Goal: Information Seeking & Learning: Find specific fact

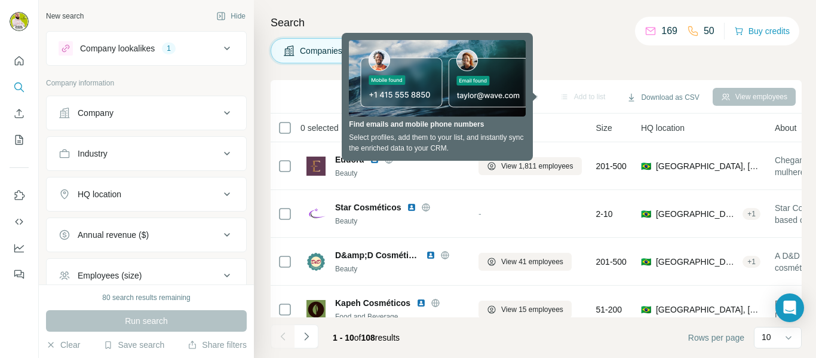
click at [574, 41] on div "Companies People" at bounding box center [536, 50] width 531 height 25
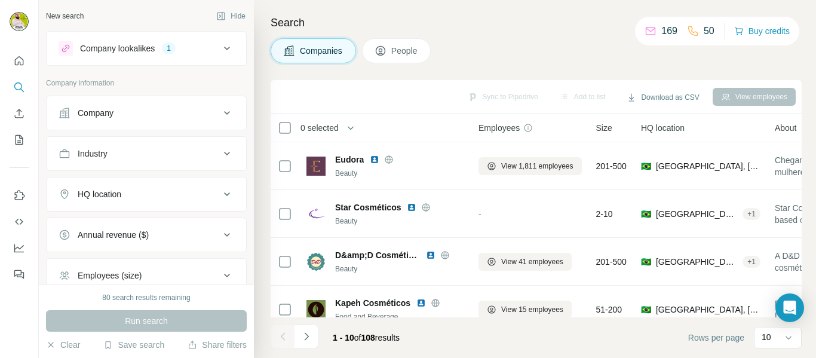
click at [590, 60] on div "Companies People" at bounding box center [536, 50] width 531 height 25
click at [220, 47] on icon at bounding box center [227, 48] width 14 height 14
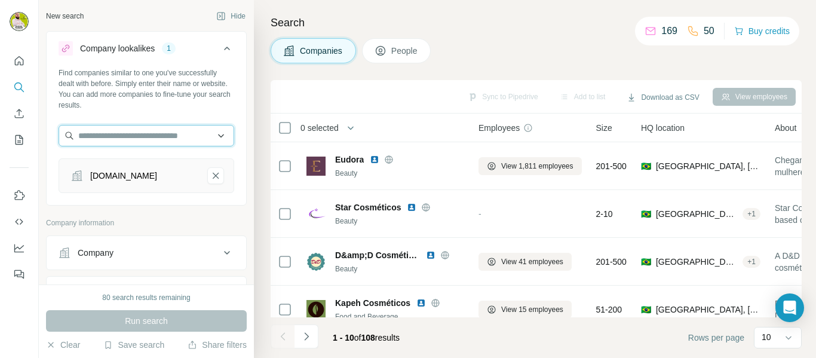
click at [149, 137] on input "text" at bounding box center [147, 136] width 176 height 22
click at [506, 46] on div "Companies People" at bounding box center [536, 50] width 531 height 25
click at [135, 177] on div "[DOMAIN_NAME]" at bounding box center [123, 176] width 67 height 12
drag, startPoint x: 152, startPoint y: 134, endPoint x: 158, endPoint y: 134, distance: 6.0
click at [155, 134] on input "text" at bounding box center [147, 136] width 176 height 22
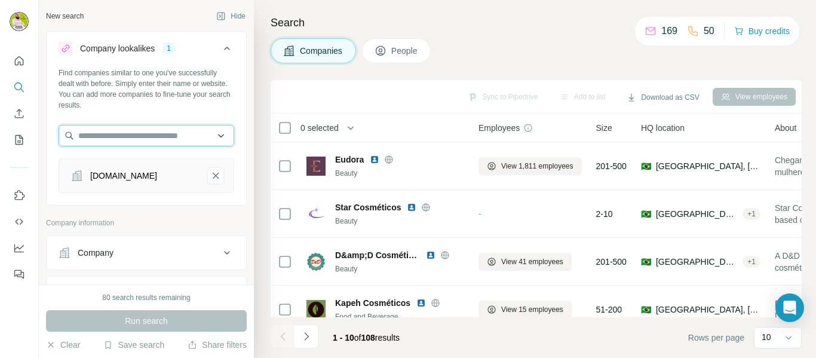
paste input "**********"
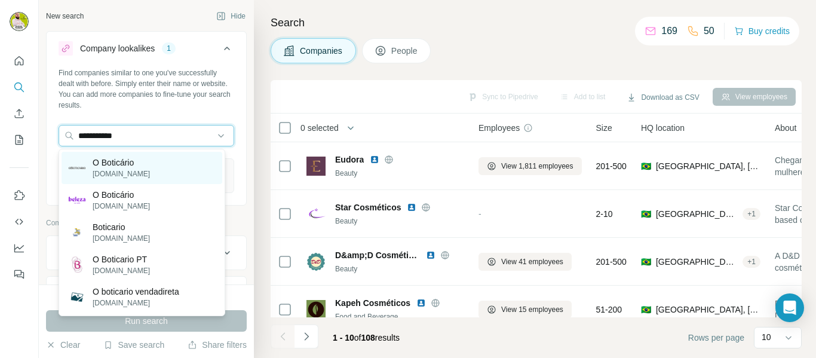
type input "**********"
click at [128, 160] on p "O Boticário" at bounding box center [121, 163] width 57 height 12
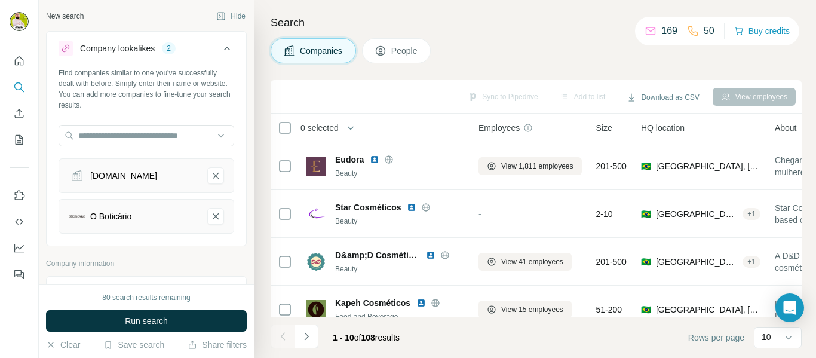
click at [161, 324] on span "Run search" at bounding box center [146, 321] width 43 height 12
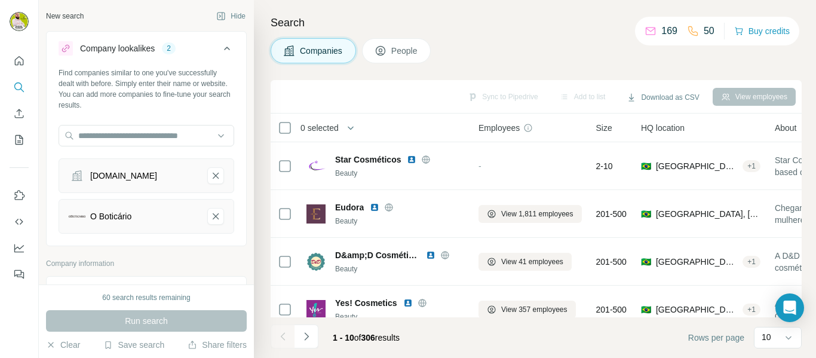
click at [485, 41] on div "Companies People" at bounding box center [536, 50] width 531 height 25
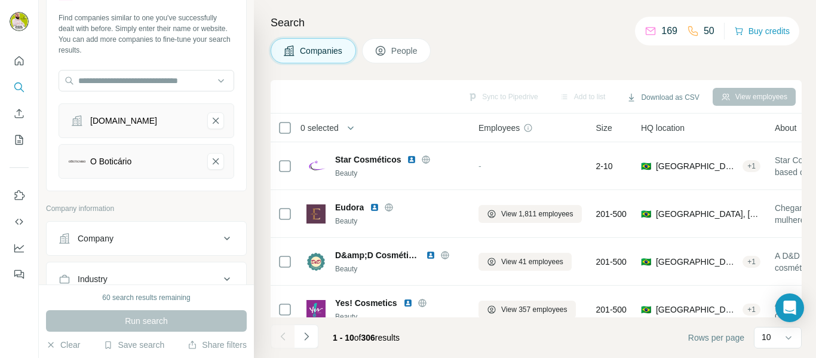
scroll to position [60, 0]
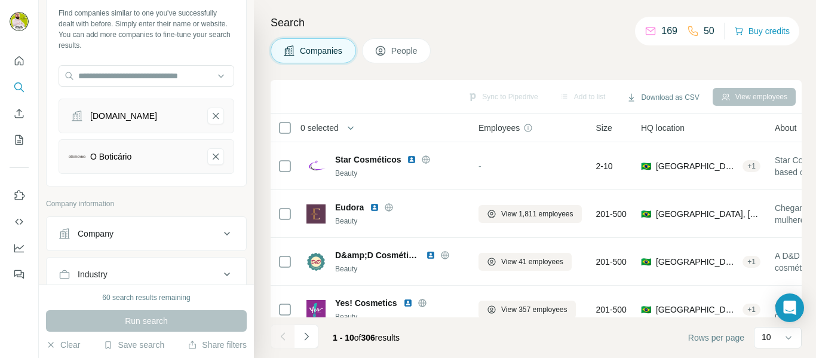
click at [511, 33] on div "Search Companies People Sync to Pipedrive Add to list Download as CSV View empl…" at bounding box center [535, 179] width 562 height 358
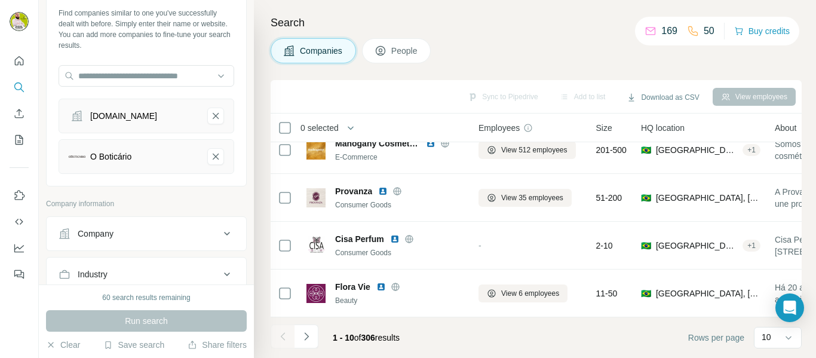
scroll to position [299, 0]
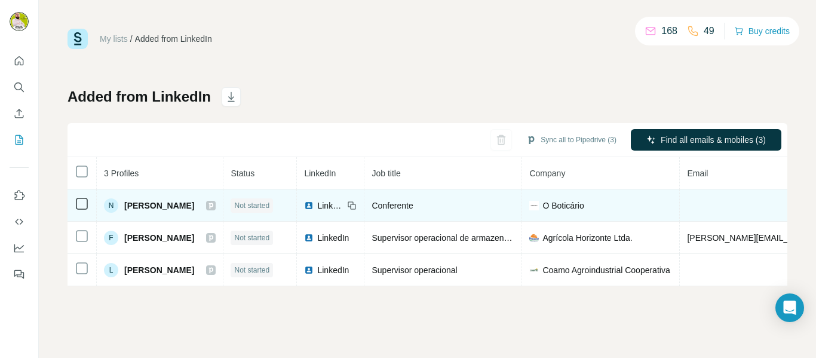
click at [140, 208] on span "[PERSON_NAME]" at bounding box center [159, 206] width 70 height 12
